Goal: Find specific page/section: Find specific page/section

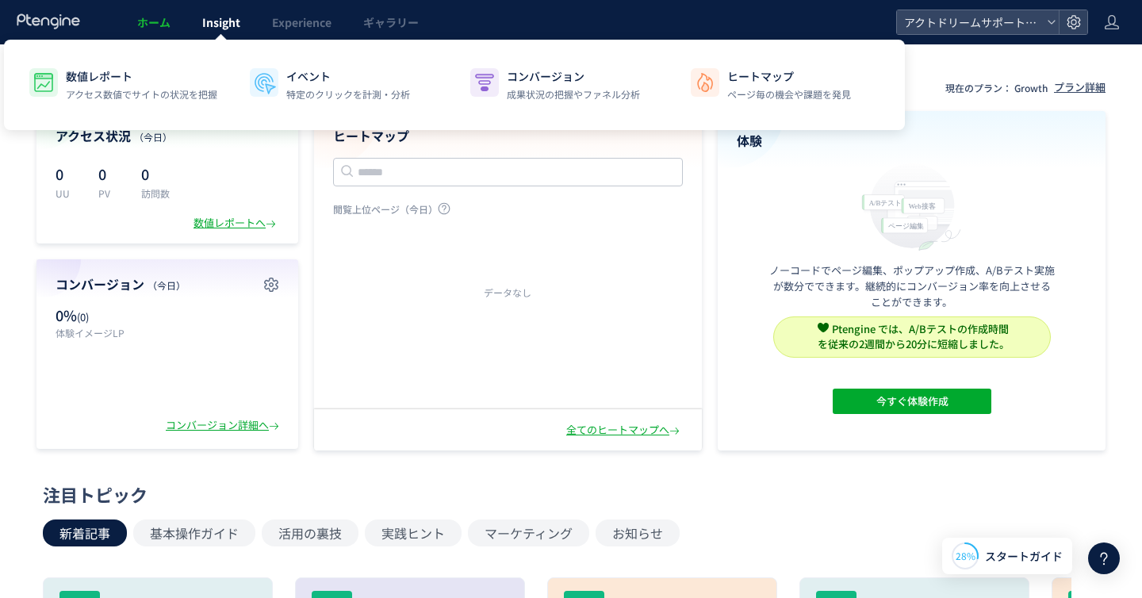
click at [227, 28] on span "Insight" at bounding box center [221, 22] width 38 height 16
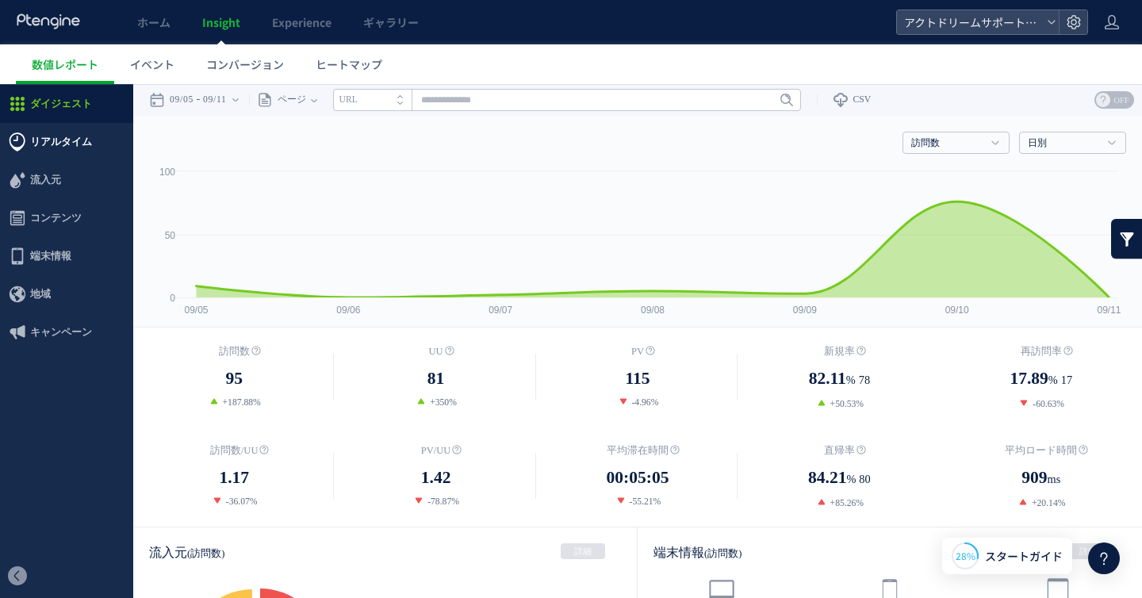
click at [68, 140] on span "リアルタイム" at bounding box center [61, 142] width 62 height 38
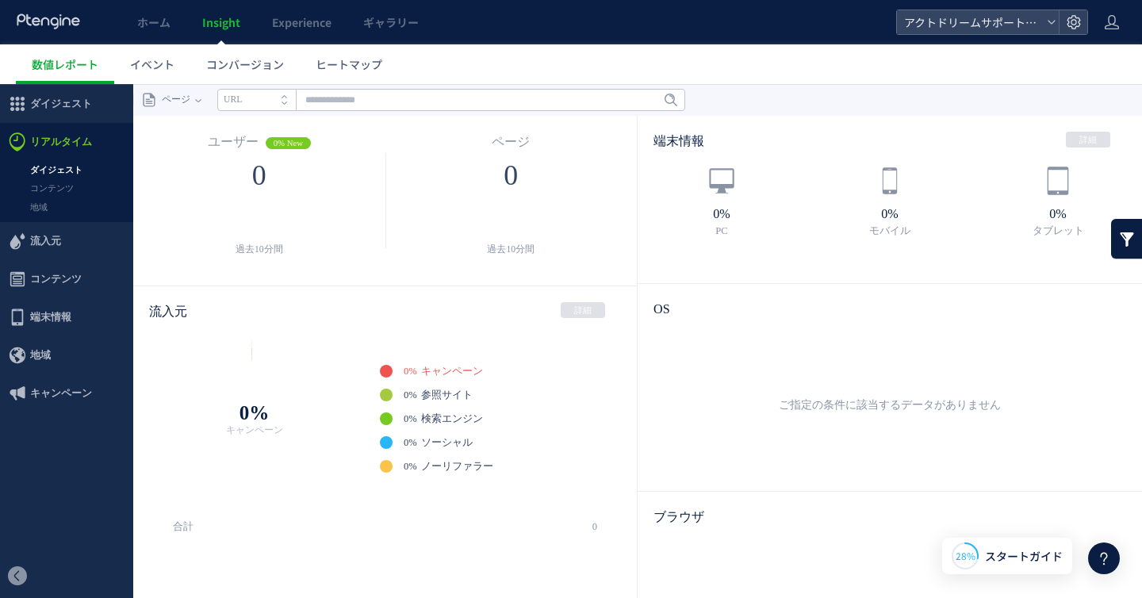
click at [59, 171] on link "ダイジェスト" at bounding box center [66, 170] width 133 height 18
